Goal: Information Seeking & Learning: Learn about a topic

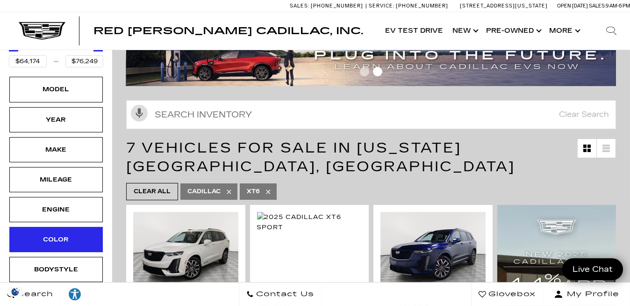
scroll to position [127, 0]
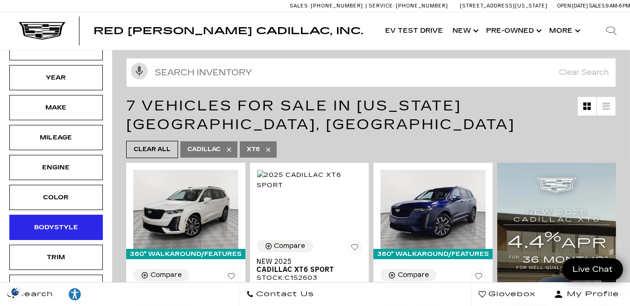
click at [60, 222] on div "Bodystyle" at bounding box center [56, 227] width 47 height 10
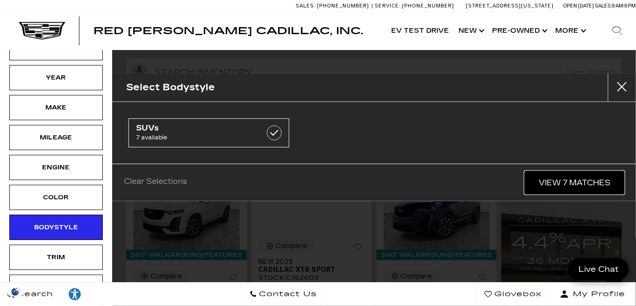
click at [570, 180] on link "View 7 Matches" at bounding box center [575, 182] width 100 height 23
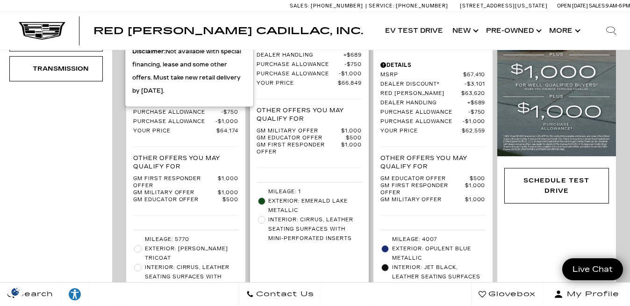
scroll to position [467, 0]
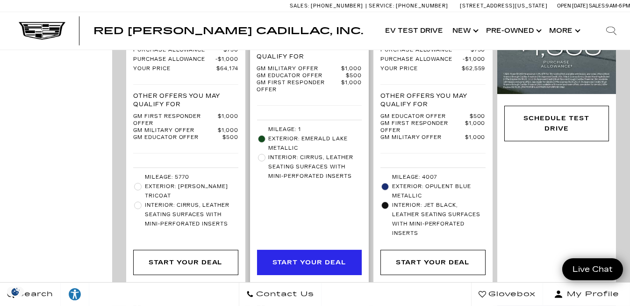
click at [323, 257] on div "Start Your Deal" at bounding box center [309, 262] width 74 height 10
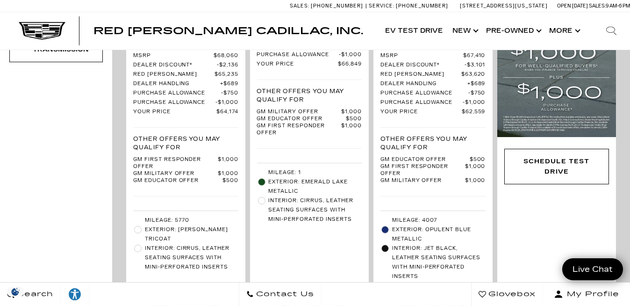
scroll to position [0, 0]
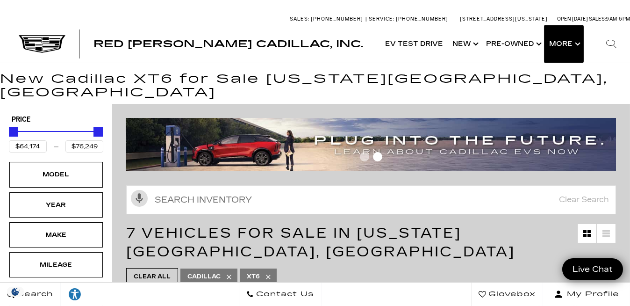
click at [579, 43] on button "Show More" at bounding box center [563, 43] width 39 height 37
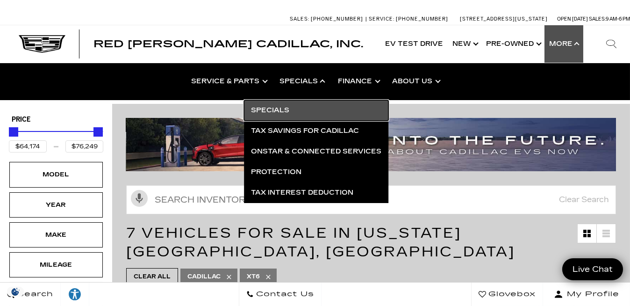
click at [276, 112] on link "Specials" at bounding box center [316, 110] width 144 height 21
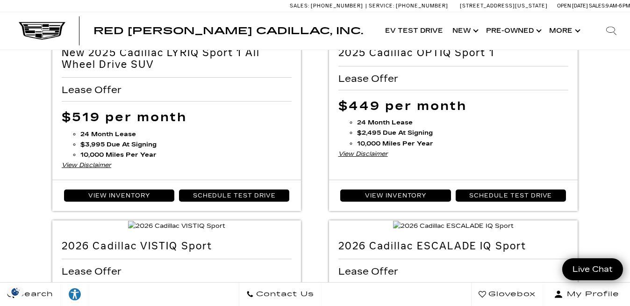
scroll to position [85, 0]
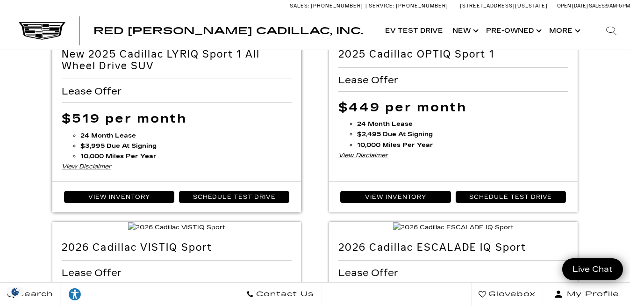
click at [200, 39] on img at bounding box center [176, 34] width 180 height 10
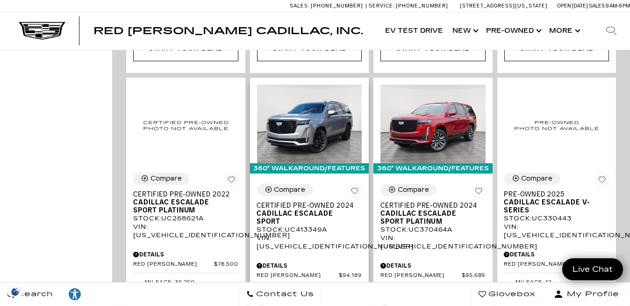
scroll to position [1444, 0]
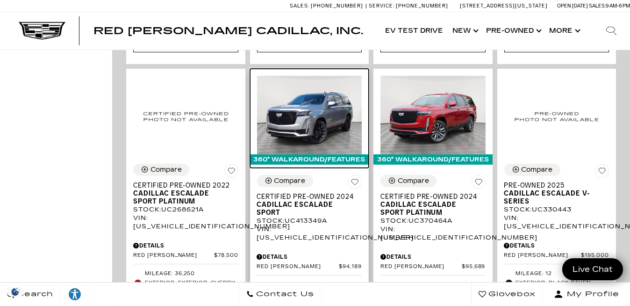
click at [312, 76] on img at bounding box center [309, 115] width 105 height 79
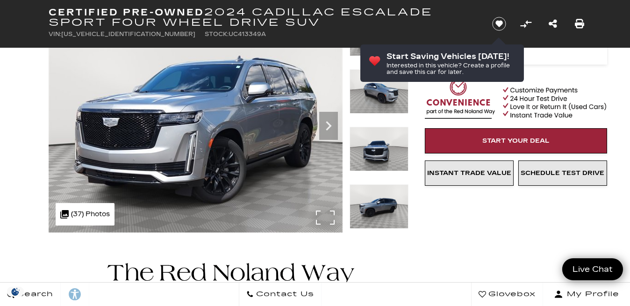
scroll to position [84, 0]
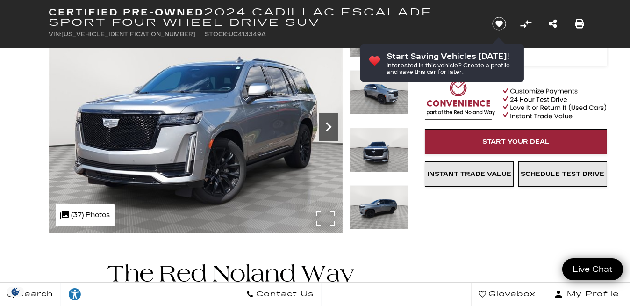
click at [328, 125] on icon "Next" at bounding box center [328, 126] width 19 height 19
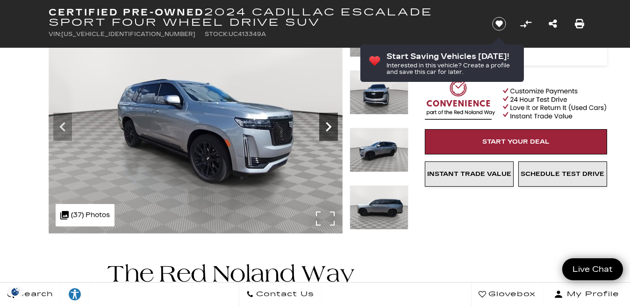
click at [328, 125] on icon "Next" at bounding box center [328, 126] width 19 height 19
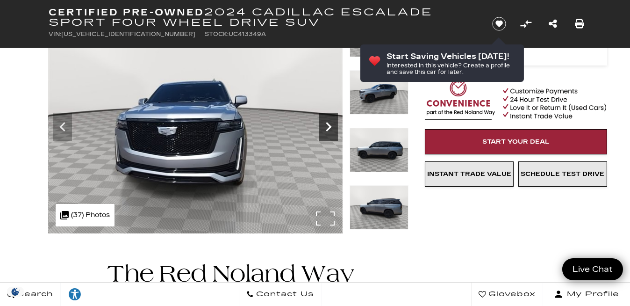
click at [328, 125] on icon "Next" at bounding box center [328, 126] width 19 height 19
